Goal: Navigation & Orientation: Find specific page/section

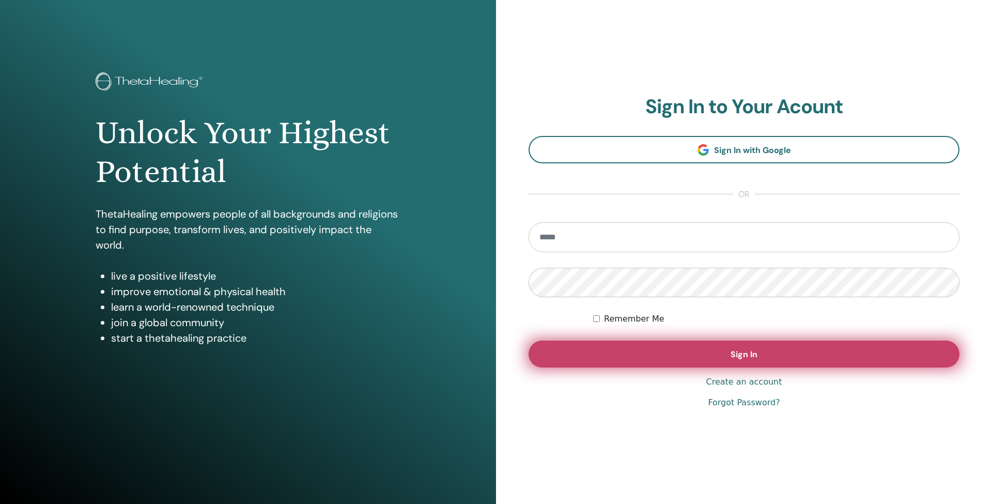
type input "**********"
click at [608, 344] on button "Sign In" at bounding box center [743, 353] width 431 height 27
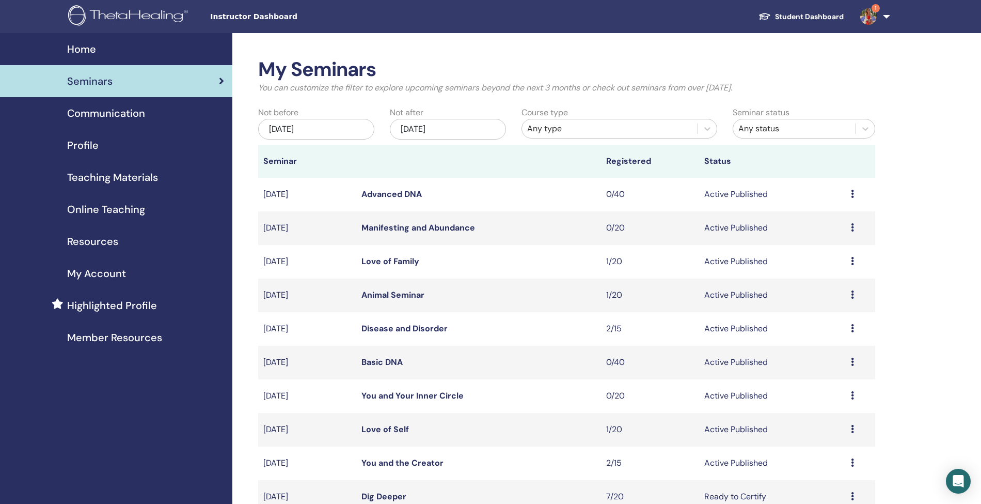
click at [255, 18] on span "Instructor Dashboard" at bounding box center [287, 16] width 155 height 11
click at [870, 13] on img at bounding box center [868, 16] width 17 height 17
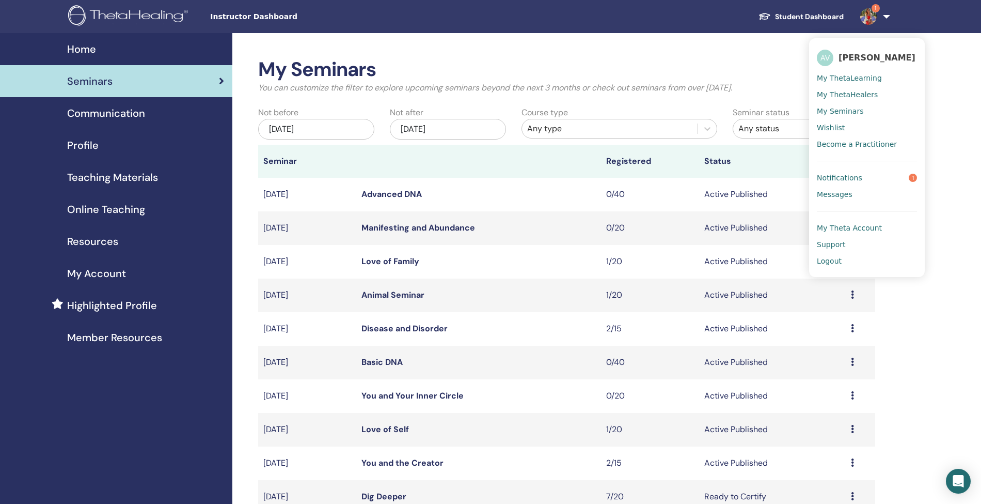
click at [843, 114] on span "My Seminars" at bounding box center [840, 110] width 46 height 9
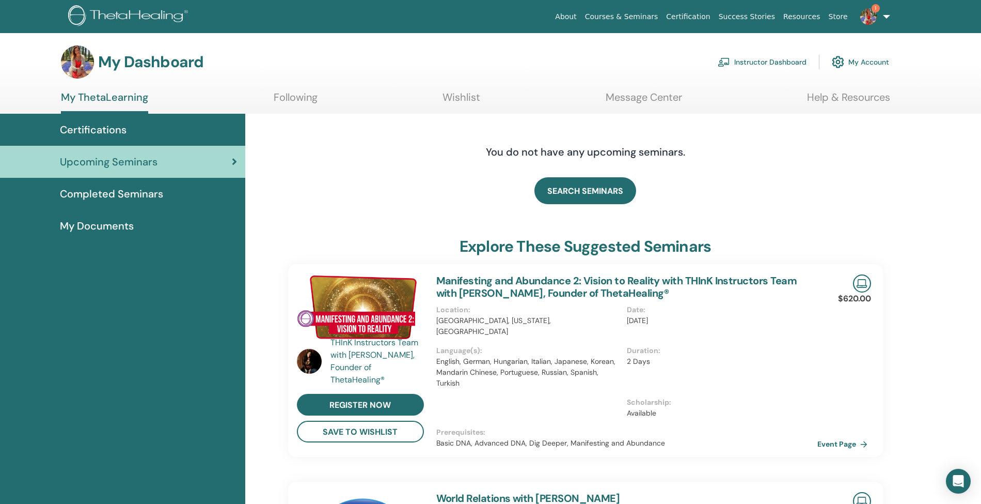
click at [846, 97] on link "Help & Resources" at bounding box center [848, 101] width 83 height 20
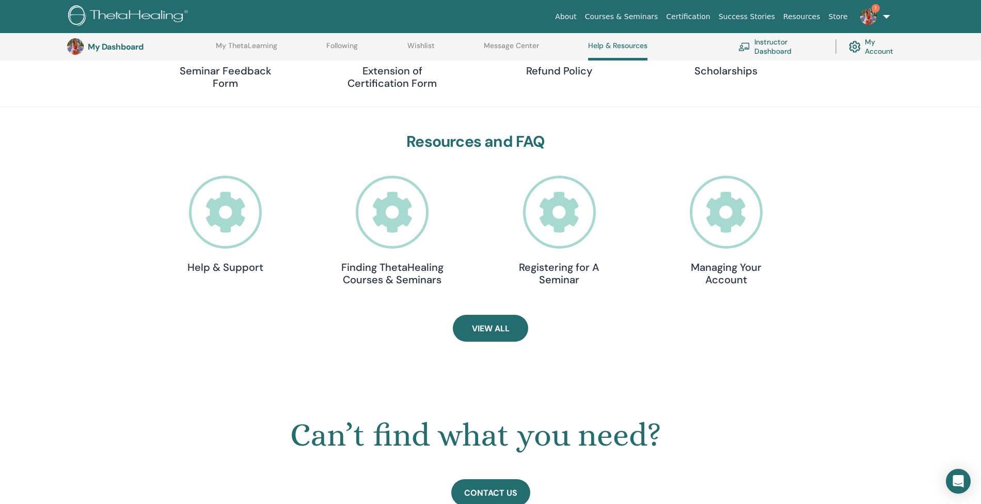
scroll to position [233, 0]
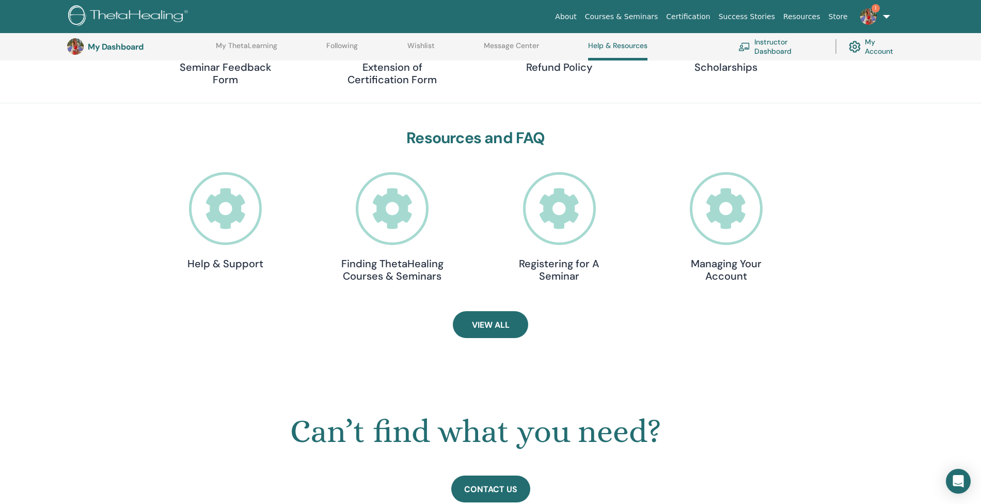
drag, startPoint x: 637, startPoint y: 197, endPoint x: 194, endPoint y: 367, distance: 474.4
click at [194, 367] on div "Can’t find what you need?" at bounding box center [475, 407] width 863 height 88
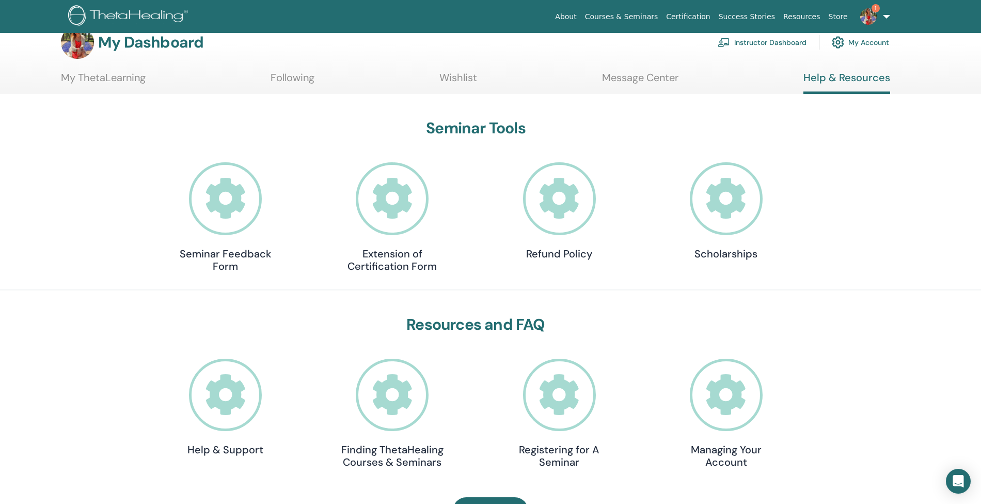
scroll to position [0, 0]
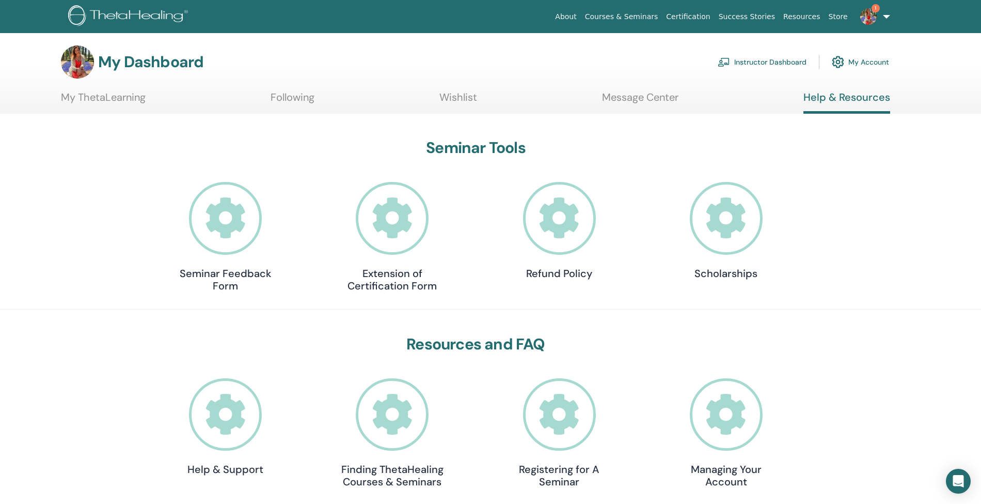
click at [461, 89] on section "My Dashboard Instructor Dashboard My Account My ThetaLearning Following Wishlist" at bounding box center [490, 79] width 981 height 68
click at [461, 99] on link "Wishlist" at bounding box center [459, 101] width 38 height 20
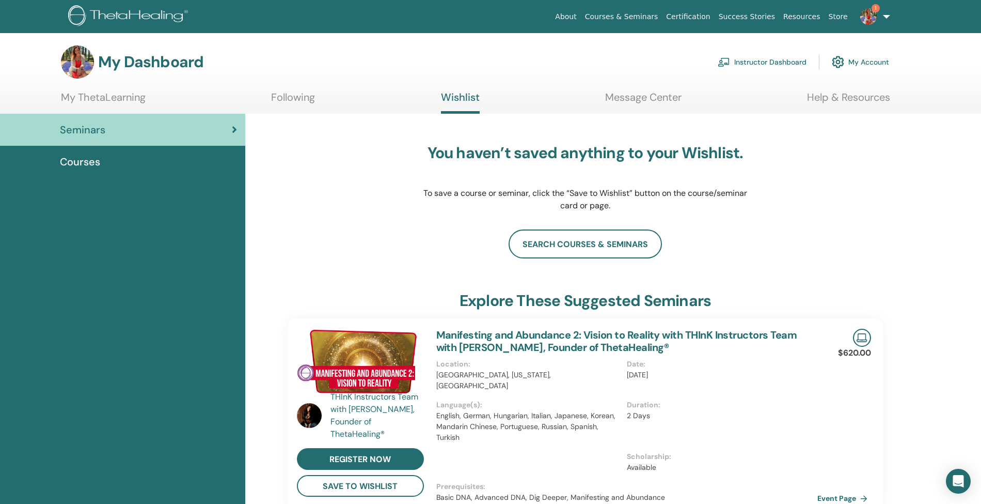
click at [304, 96] on link "Following" at bounding box center [293, 101] width 44 height 20
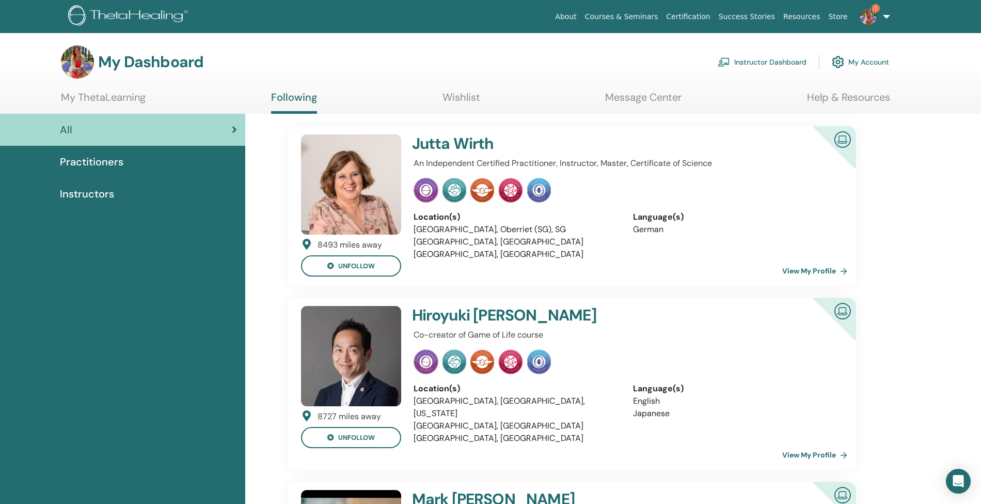
click at [127, 93] on link "My ThetaLearning" at bounding box center [103, 101] width 85 height 20
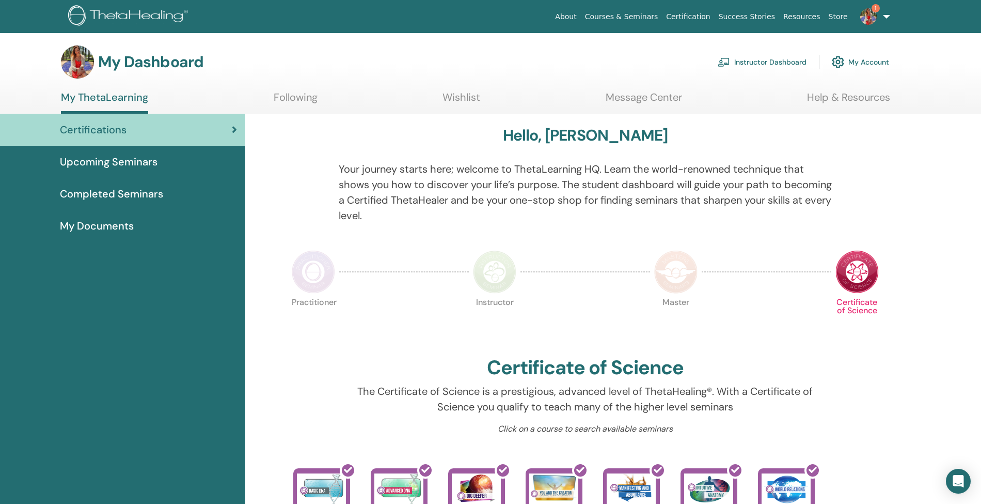
click at [859, 62] on link "My Account" at bounding box center [860, 62] width 57 height 23
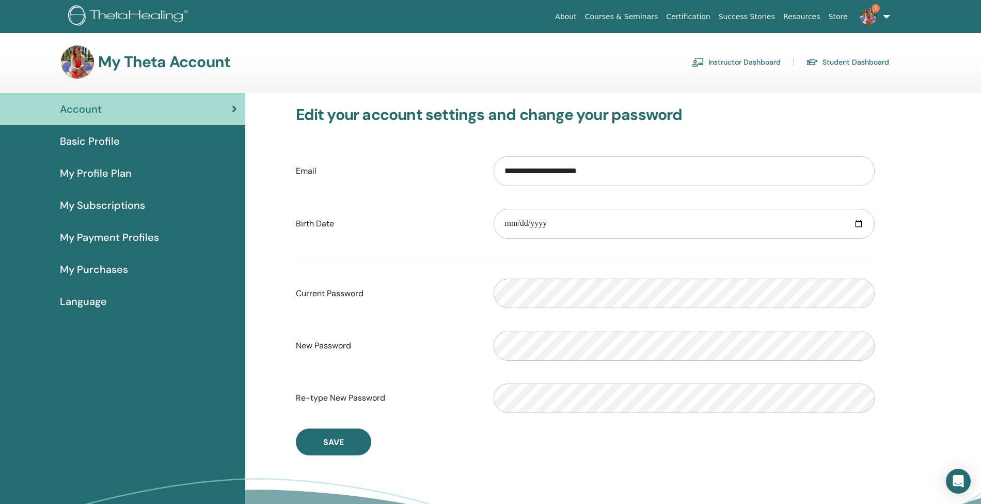
click at [84, 301] on span "Language" at bounding box center [83, 300] width 47 height 15
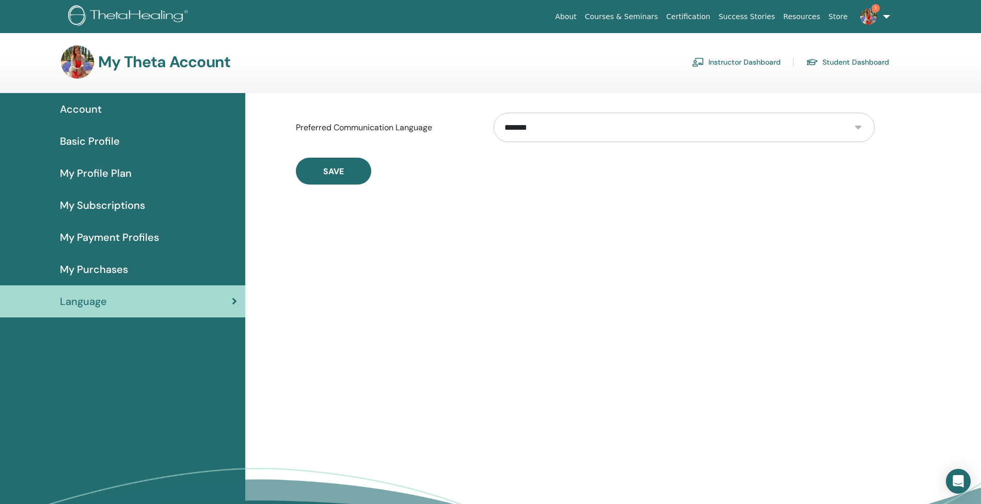
click at [90, 266] on span "My Purchases" at bounding box center [94, 268] width 68 height 15
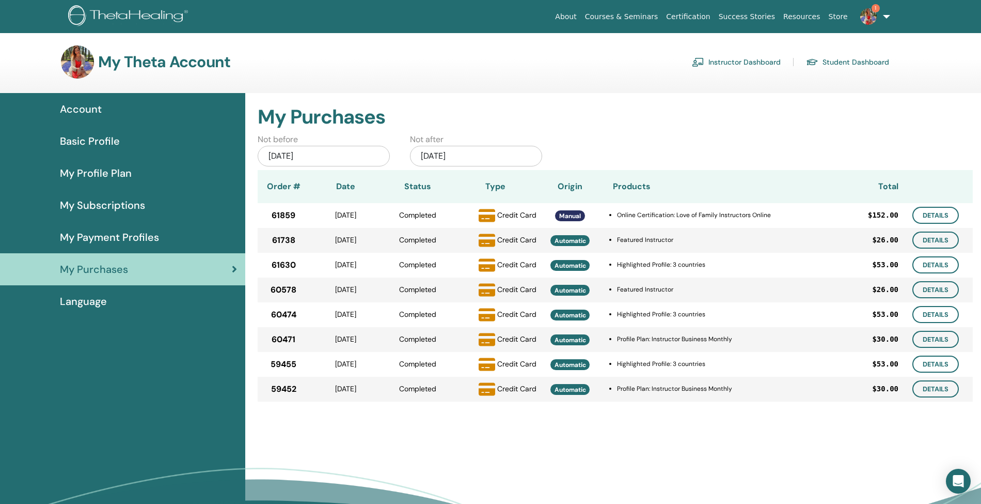
click at [92, 140] on span "Basic Profile" at bounding box center [90, 140] width 60 height 15
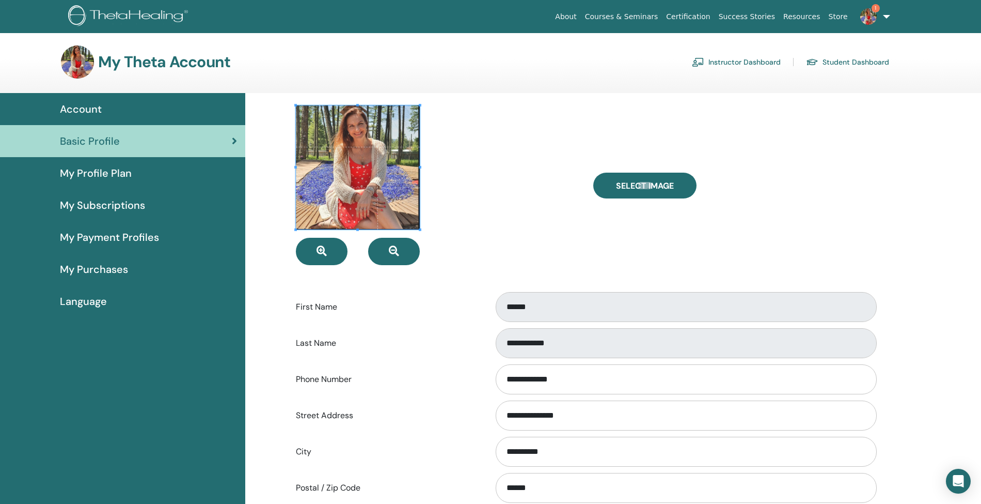
click at [88, 111] on span "Account" at bounding box center [81, 108] width 42 height 15
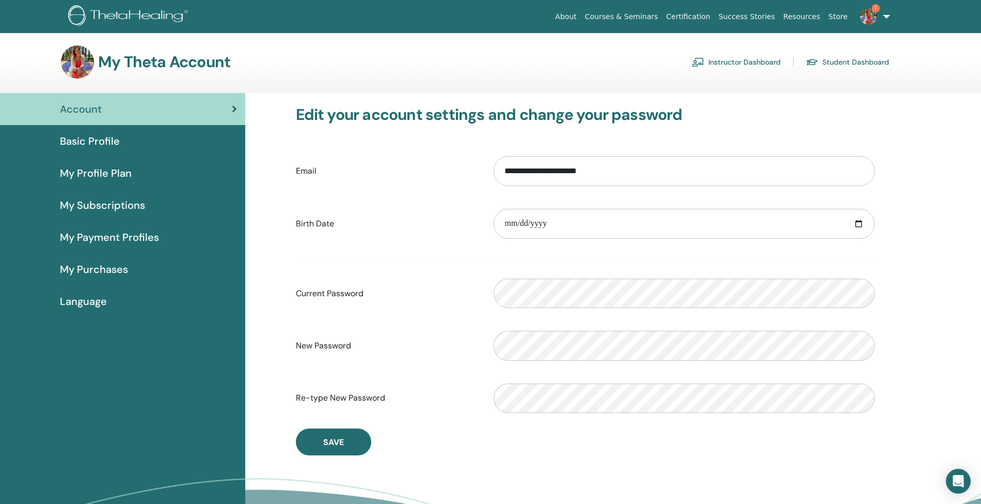
click at [760, 64] on link "Instructor Dashboard" at bounding box center [736, 62] width 89 height 17
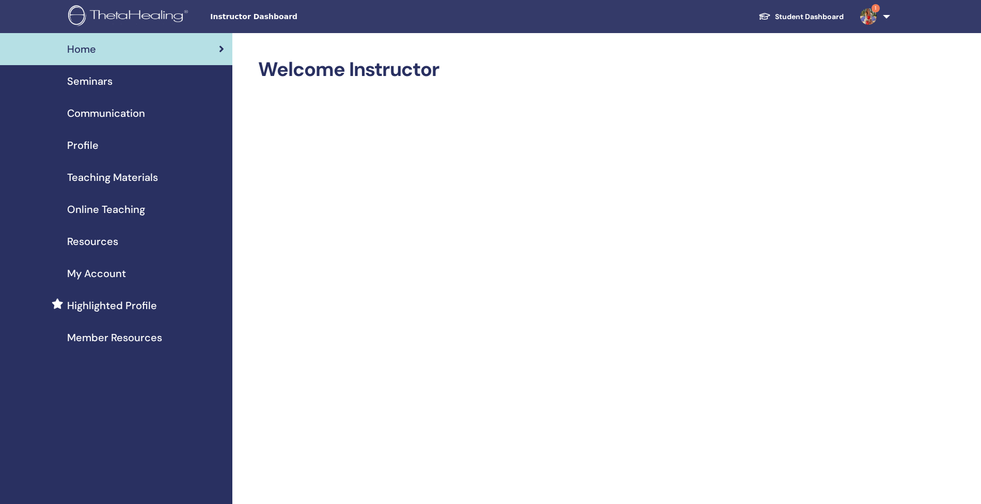
click at [95, 241] on span "Resources" at bounding box center [92, 240] width 51 height 15
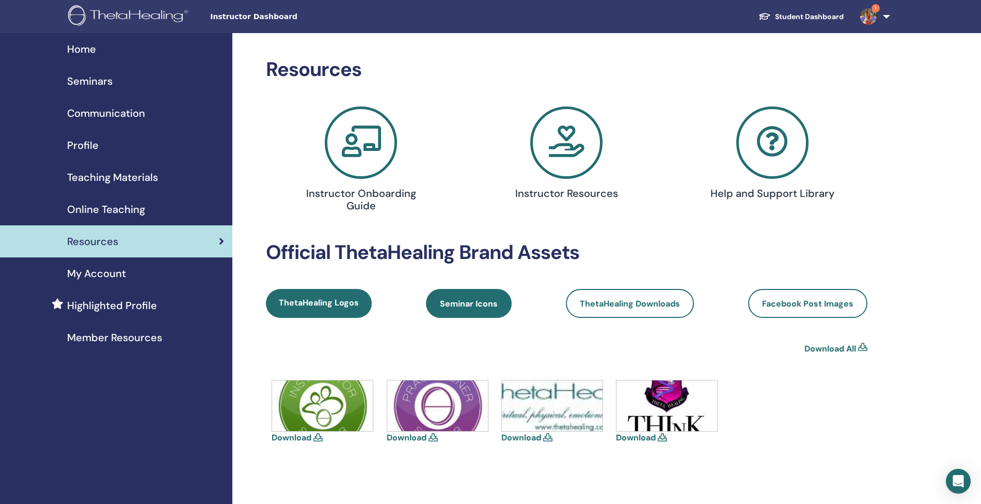
click at [467, 303] on span "Seminar Icons" at bounding box center [469, 303] width 58 height 11
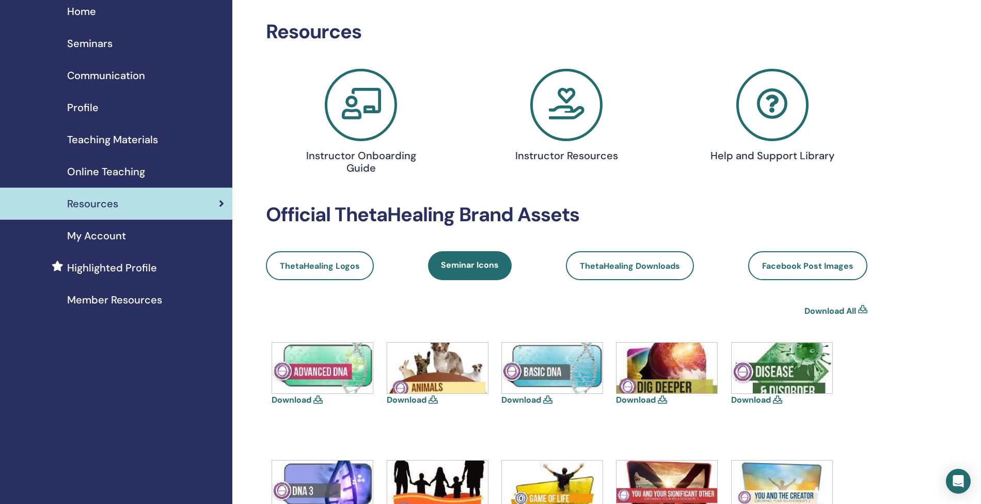
scroll to position [36, 0]
